Goal: Transaction & Acquisition: Purchase product/service

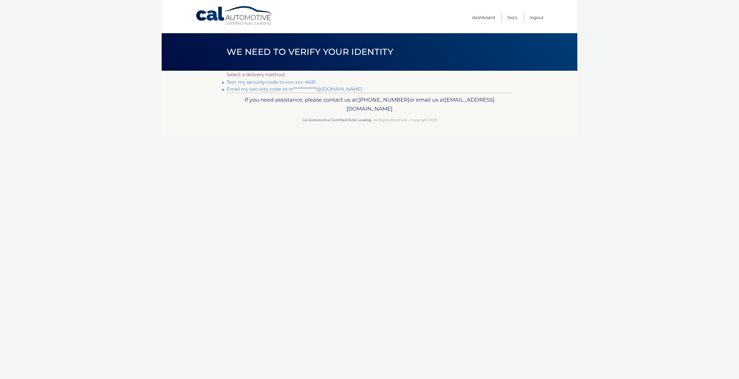
click at [245, 82] on link "Text my security code to xxx-xxx-4681" at bounding box center [271, 81] width 89 height 5
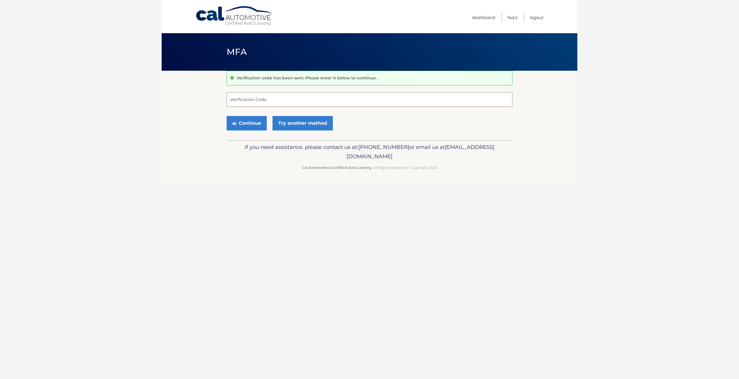
click at [252, 101] on input "Verification Code" at bounding box center [370, 99] width 286 height 14
type input "144051"
click at [249, 126] on button "Continue" at bounding box center [247, 123] width 40 height 14
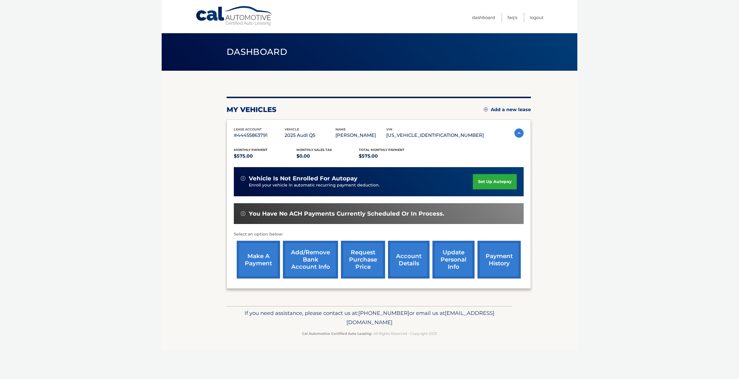
click at [261, 260] on link "make a payment" at bounding box center [258, 260] width 43 height 38
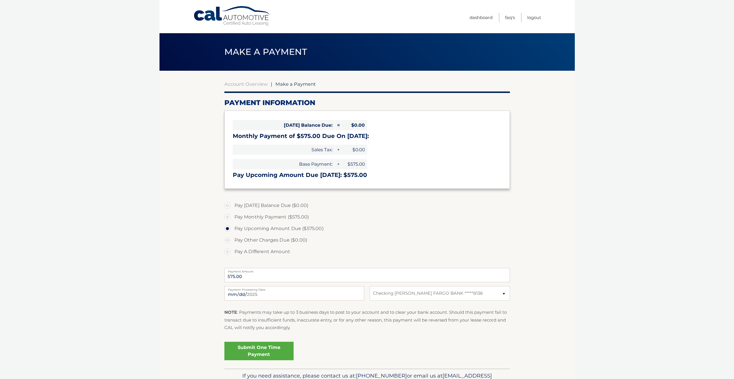
select select "NzMyZjk4MzctMTE3Ni00MDZiLTk3MjAtYjFhNTc1YjMyYmM1"
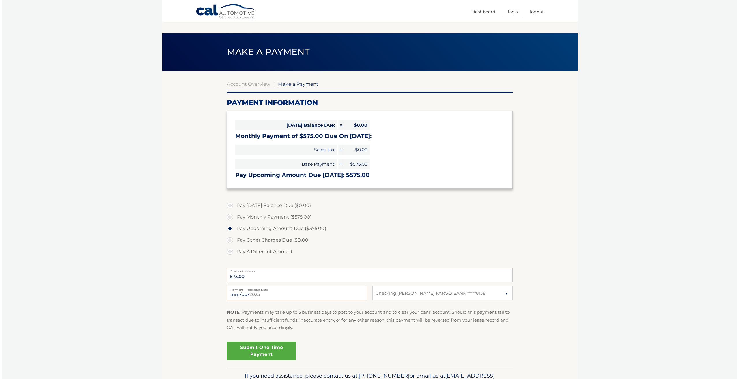
scroll to position [29, 0]
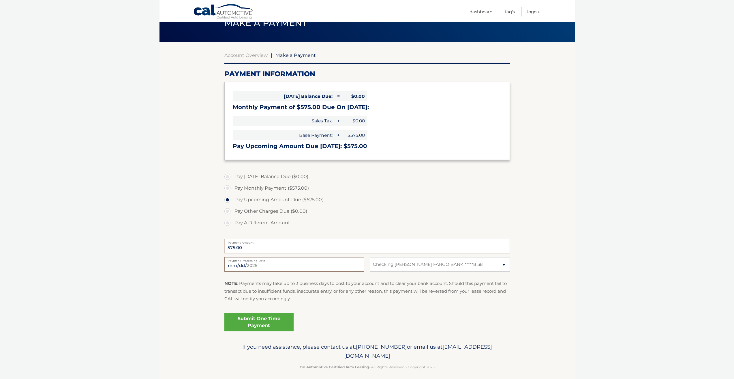
click at [261, 265] on input "[DATE]" at bounding box center [295, 264] width 140 height 14
type input "[DATE]"
click at [209, 282] on section "Account Overview | Make a Payment Payment Information [DATE] Balance Due: = $0.…" at bounding box center [368, 191] width 416 height 298
click at [261, 325] on link "Submit One Time Payment" at bounding box center [259, 322] width 69 height 18
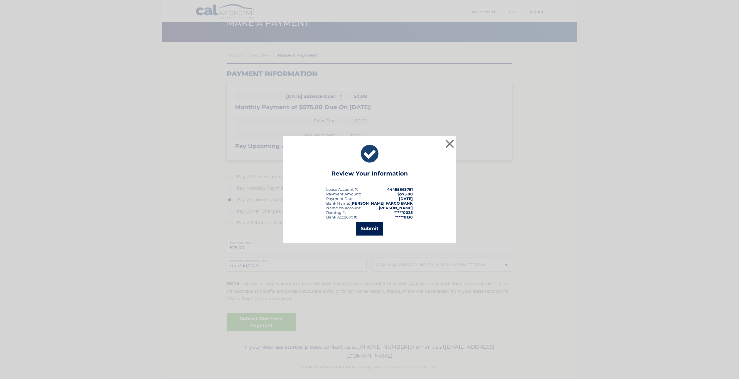
click at [364, 228] on button "Submit" at bounding box center [369, 229] width 27 height 14
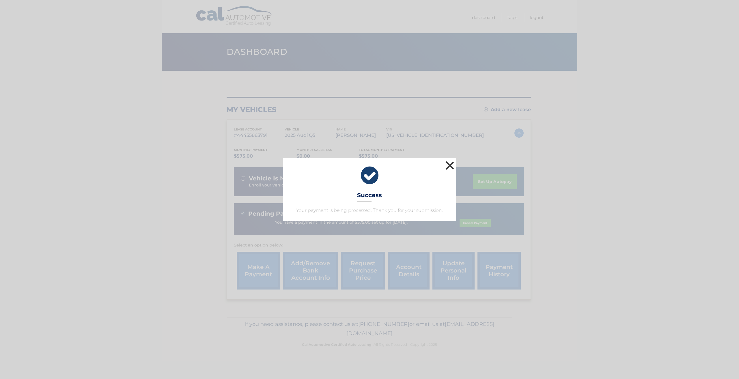
click at [453, 166] on button "×" at bounding box center [450, 166] width 12 height 12
